Goal: Check status

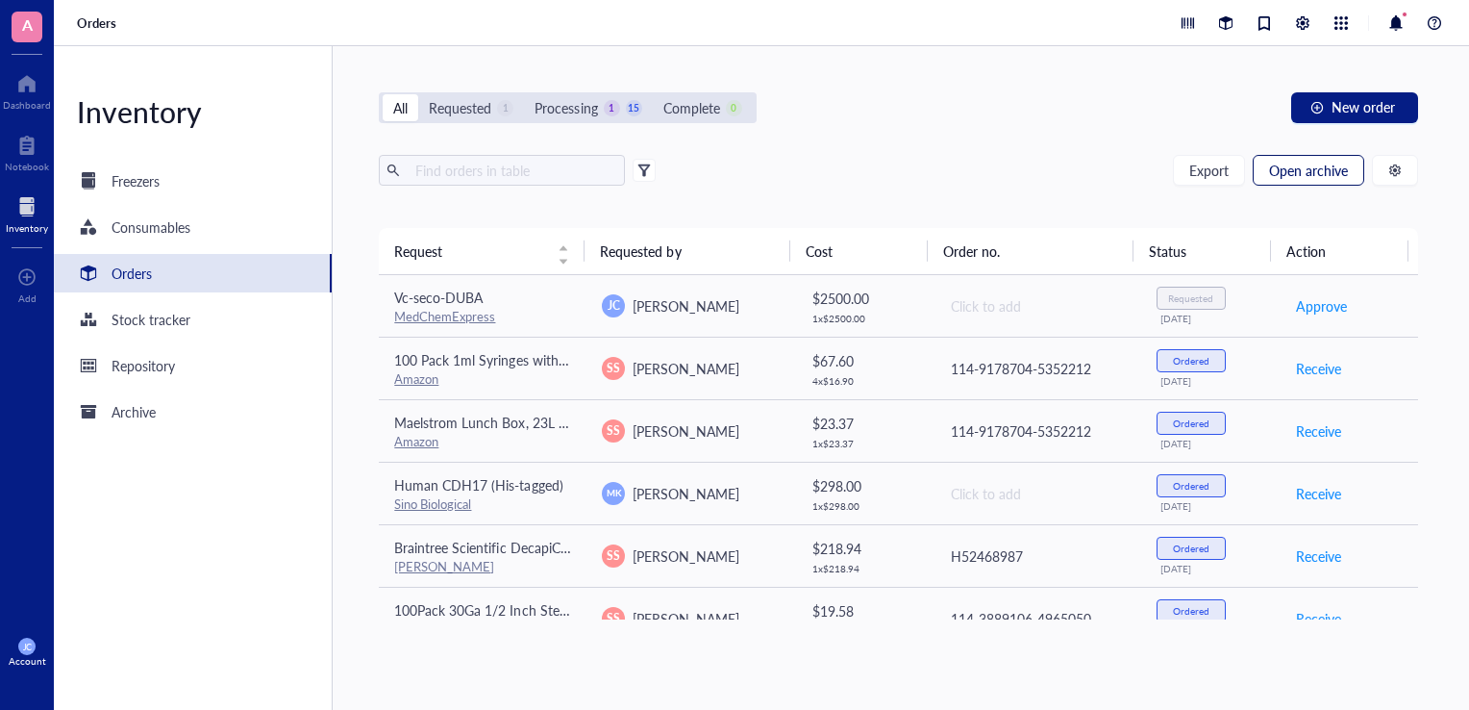
click at [1277, 171] on span "Open archive" at bounding box center [1308, 169] width 79 height 15
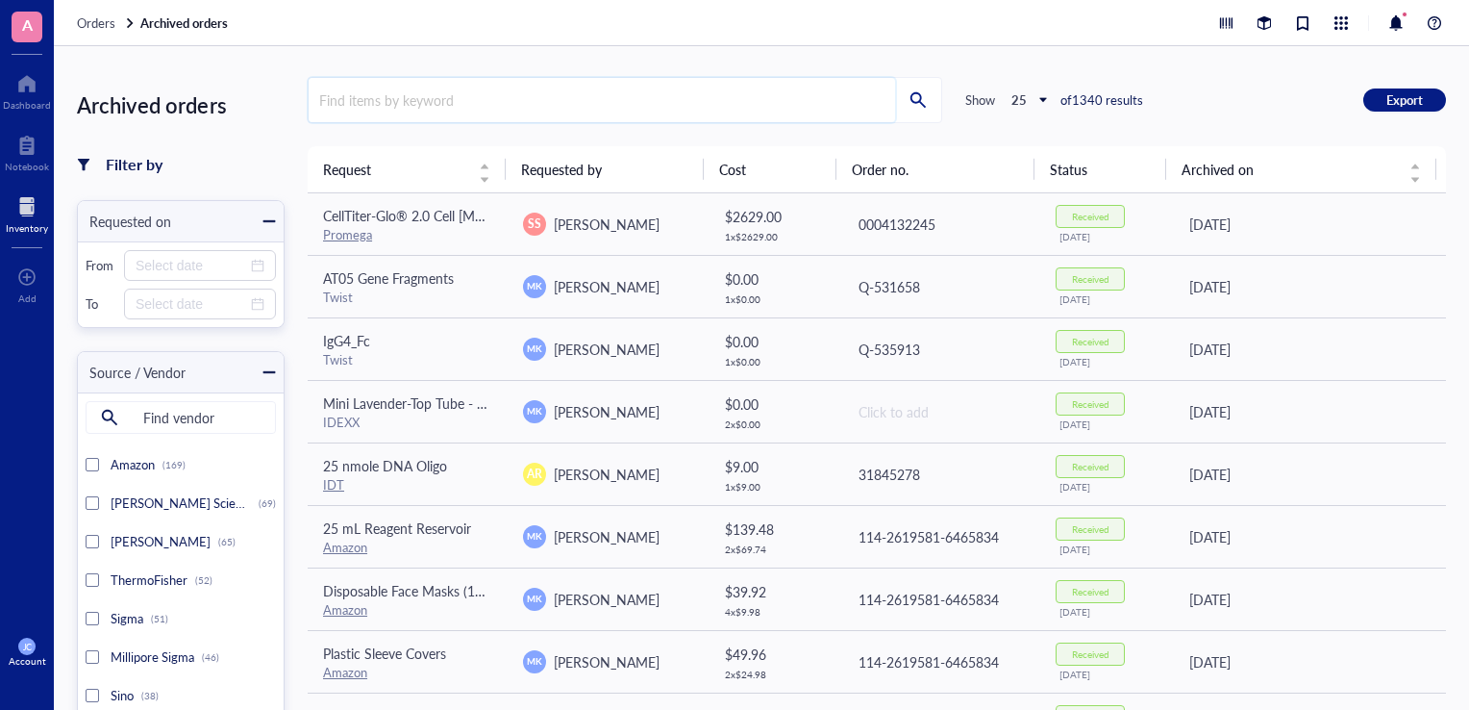
click at [452, 104] on input "search" at bounding box center [602, 100] width 587 height 44
type input "pei"
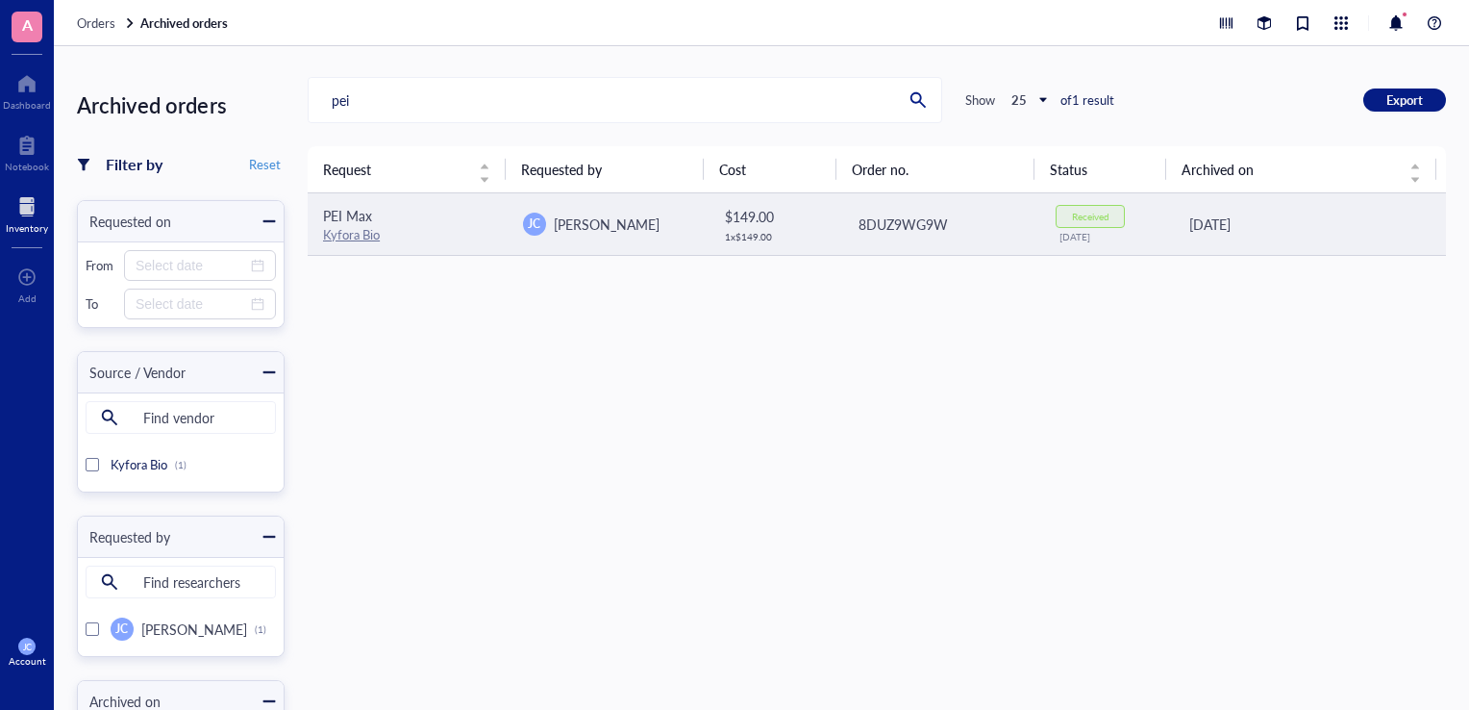
click at [765, 244] on td "$ 149.00 1 x $ 149.00" at bounding box center [775, 224] width 134 height 62
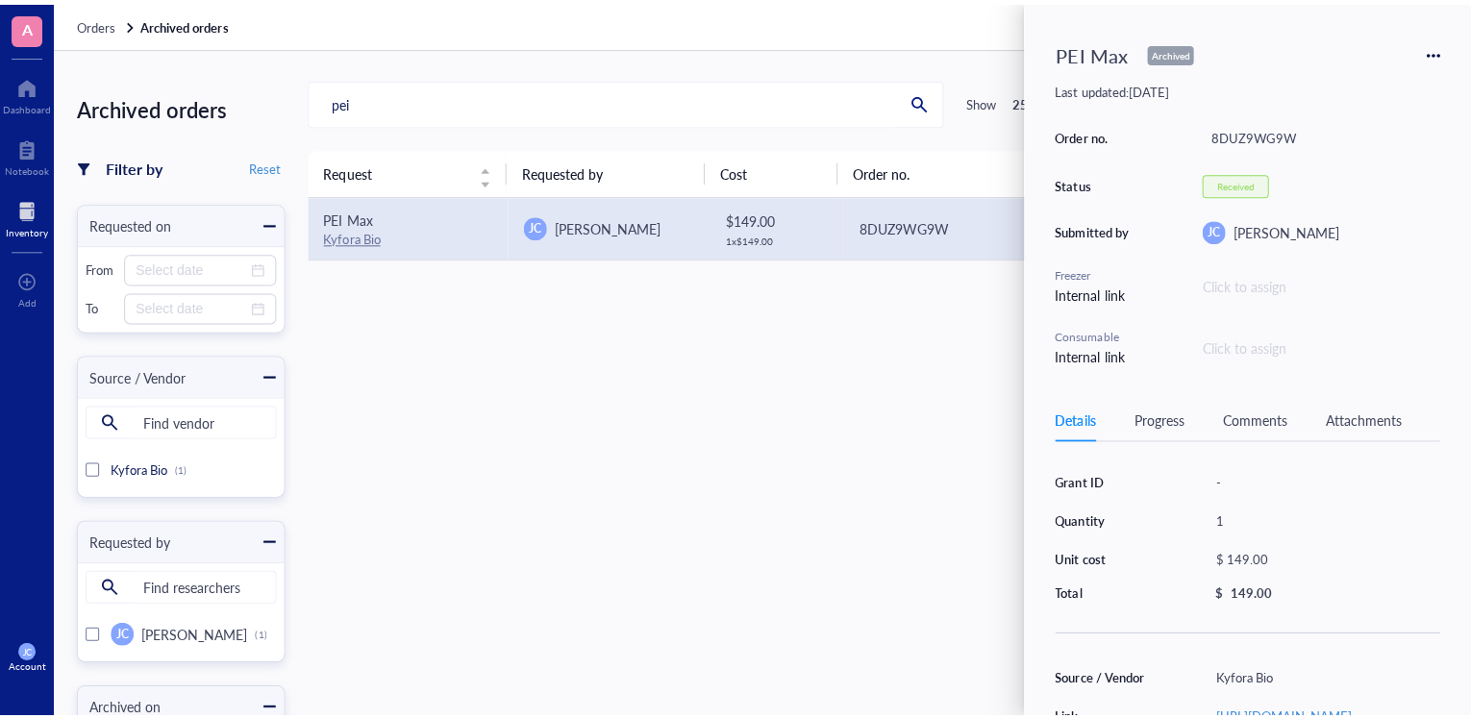
scroll to position [192, 0]
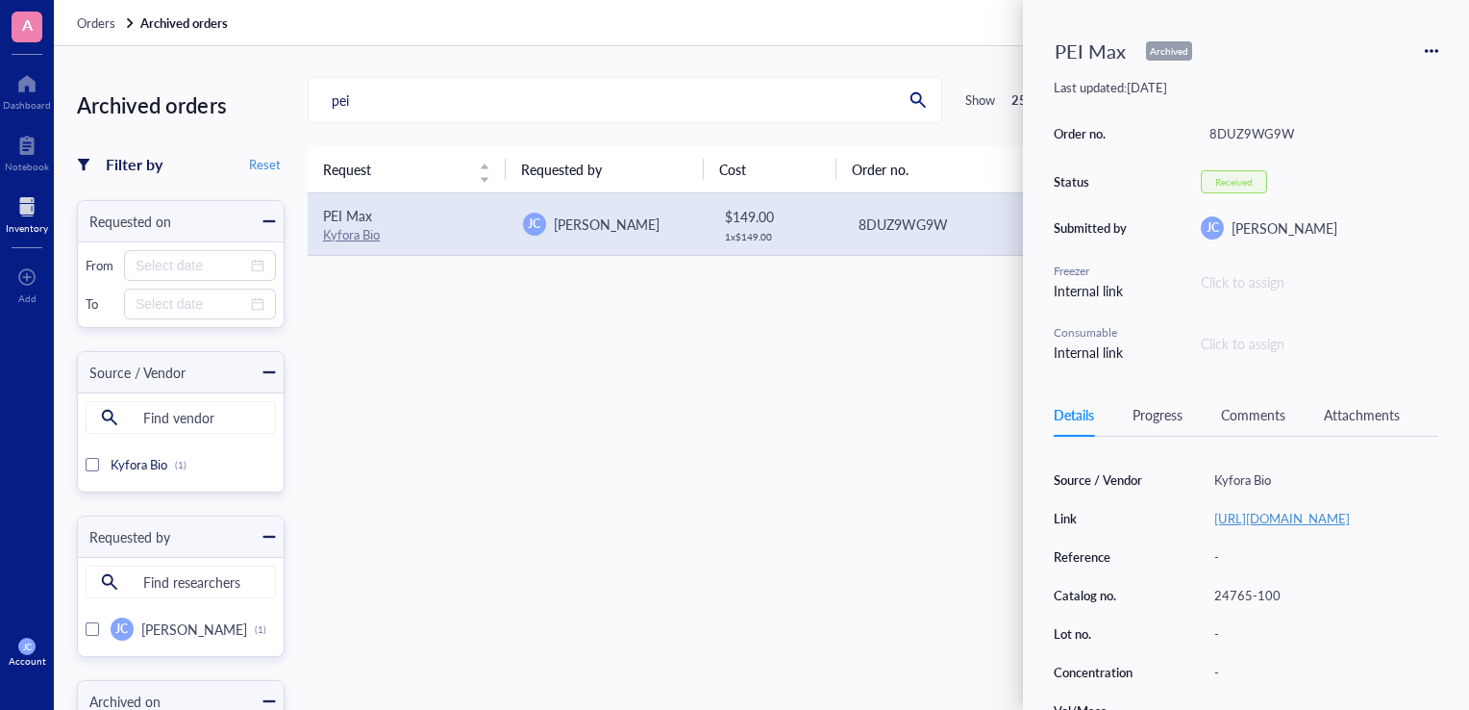
click at [1257, 527] on link "[URL][DOMAIN_NAME]" at bounding box center [1282, 518] width 136 height 18
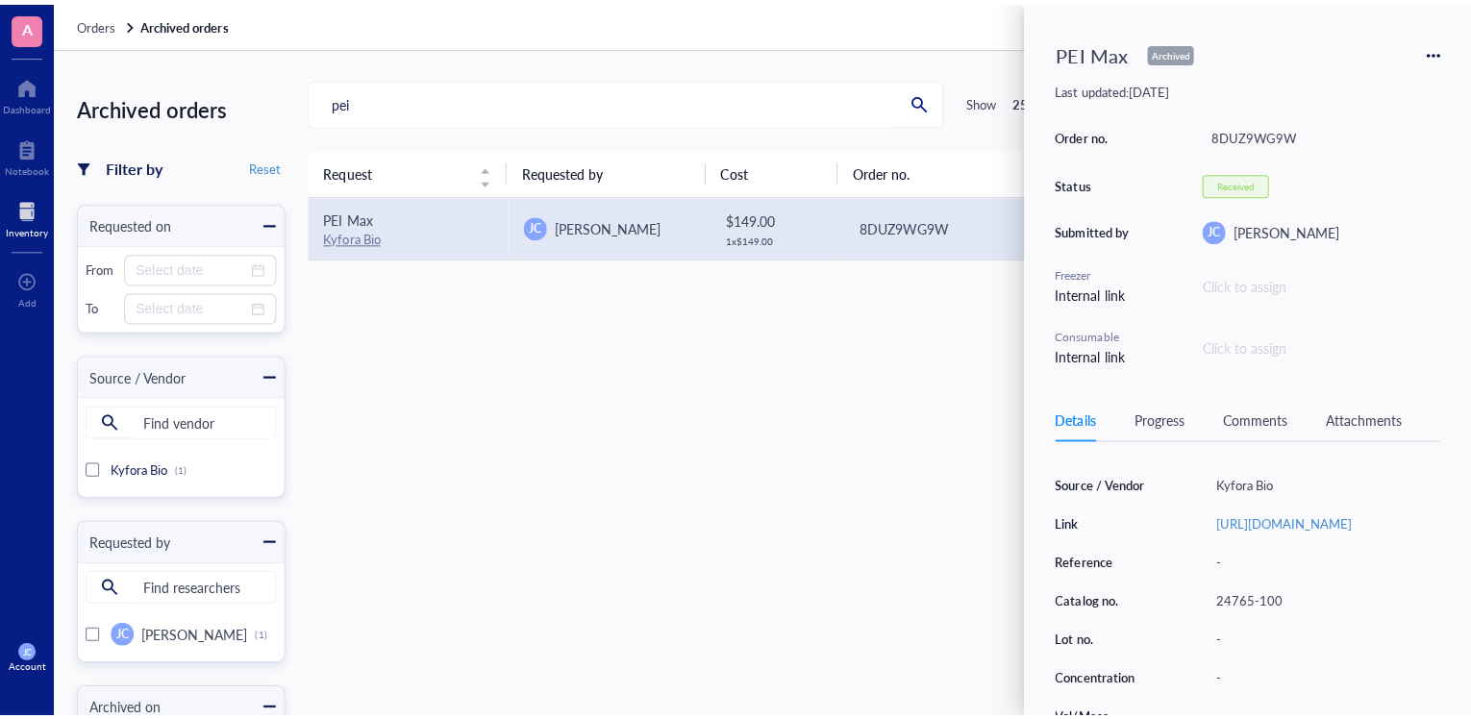
scroll to position [133, 0]
